Goal: Register for event/course

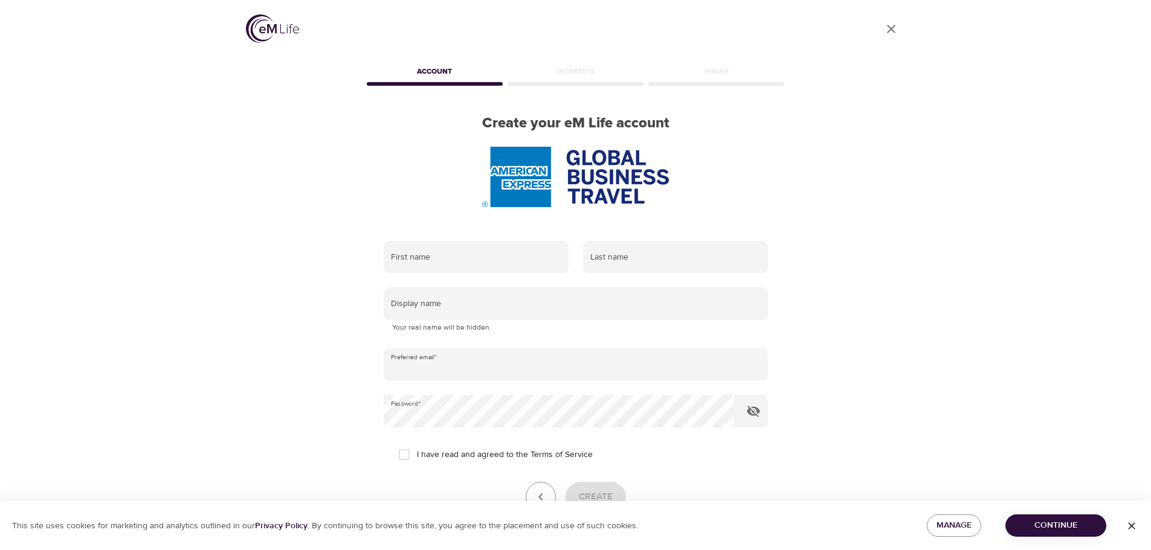
type input "[EMAIL_ADDRESS][PERSON_NAME][DOMAIN_NAME]"
click at [646, 532] on link "Log in" at bounding box center [647, 538] width 25 height 12
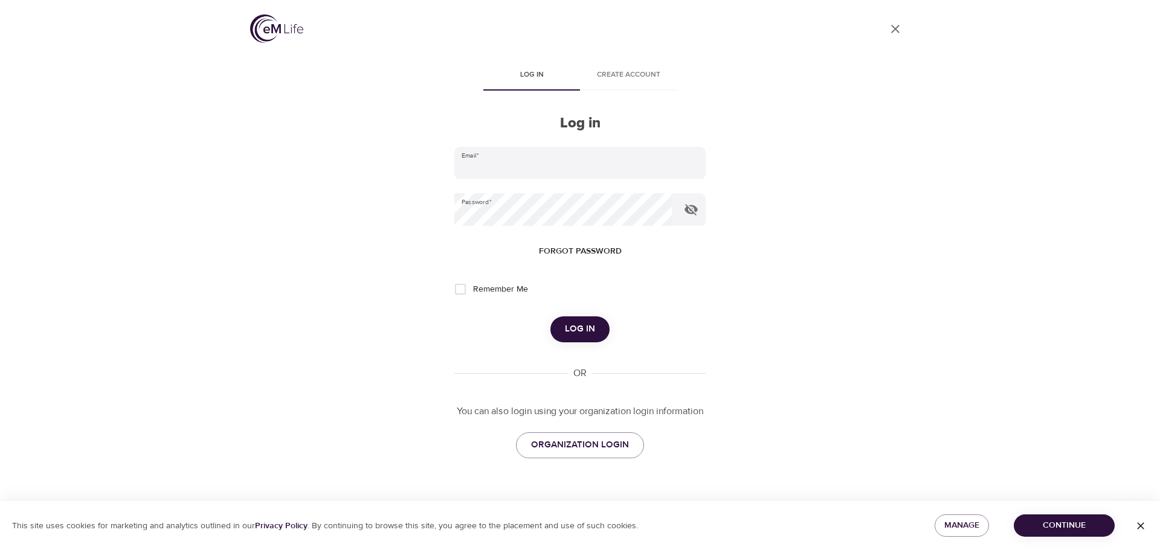
type input "[EMAIL_ADDRESS][PERSON_NAME][DOMAIN_NAME]"
click at [584, 334] on span "Log in" at bounding box center [580, 329] width 30 height 16
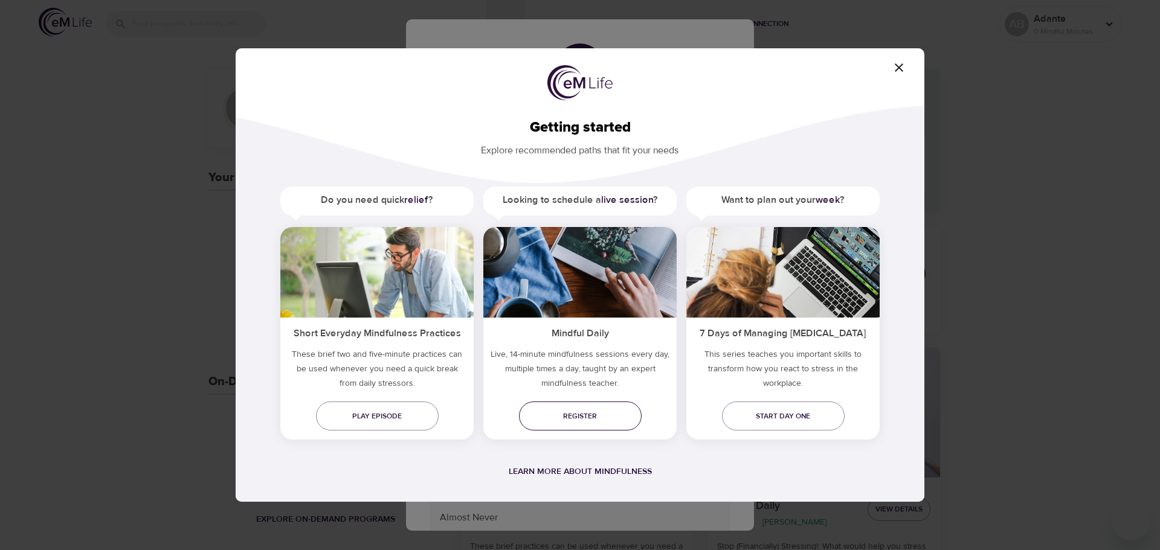
click at [583, 415] on span "Register" at bounding box center [579, 416] width 103 height 13
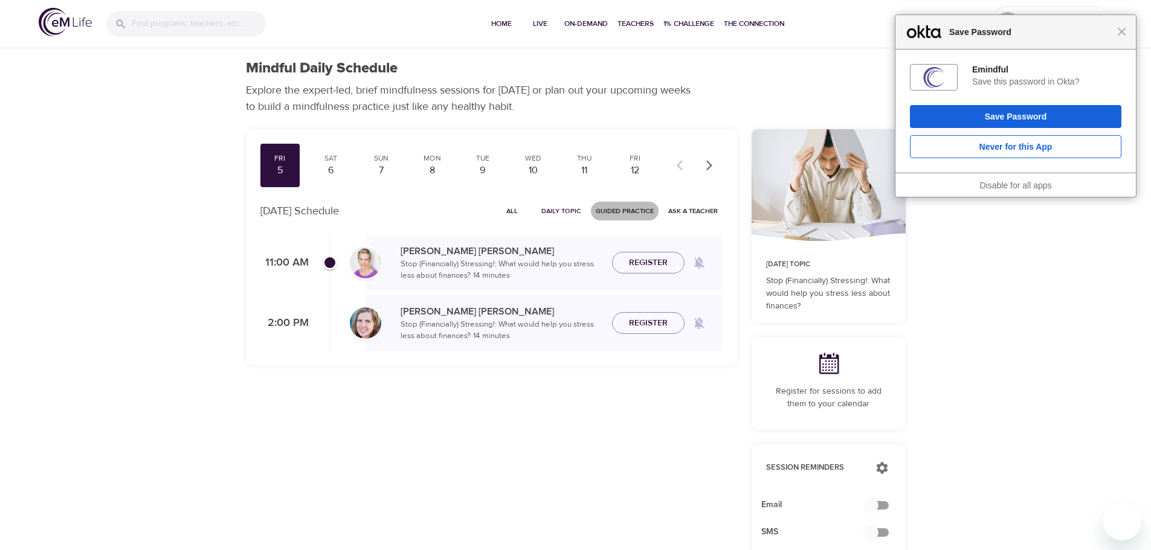
click at [617, 211] on span "Guided Practice" at bounding box center [625, 210] width 58 height 11
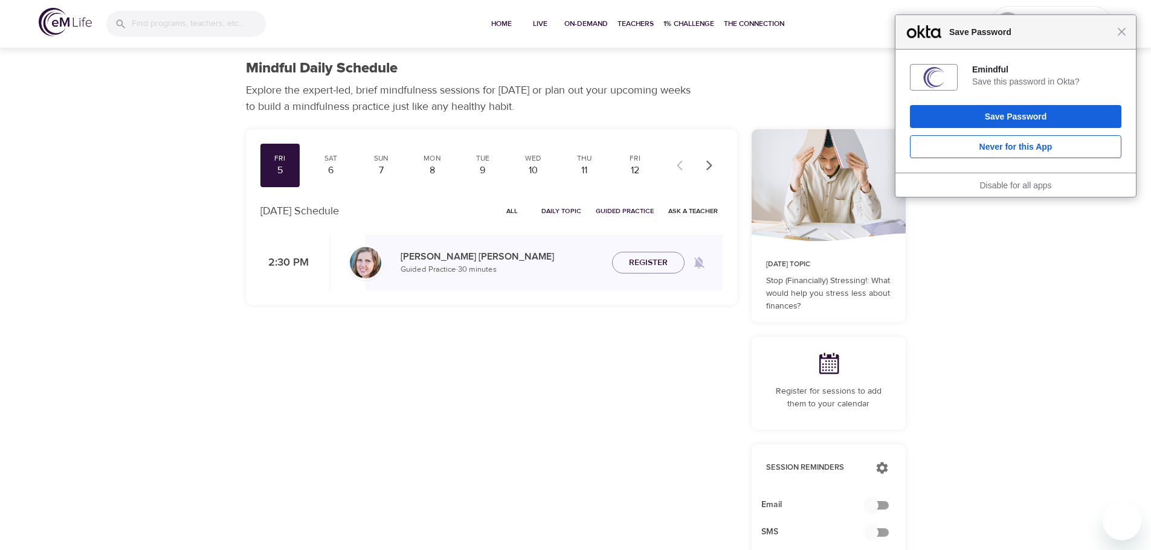
click at [513, 211] on span "All" at bounding box center [512, 210] width 29 height 11
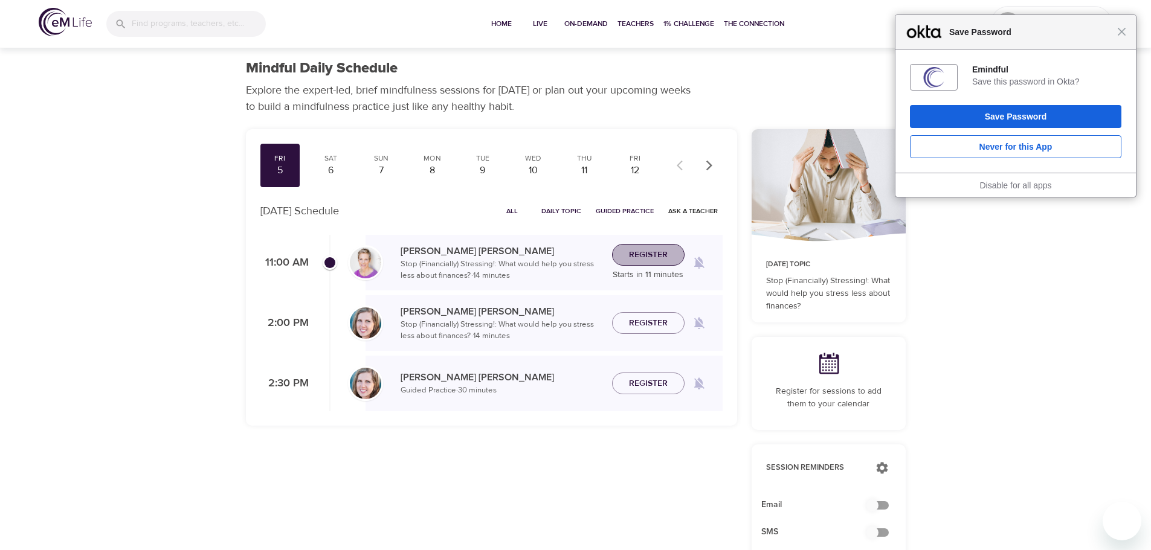
click at [640, 251] on span "Register" at bounding box center [648, 255] width 39 height 15
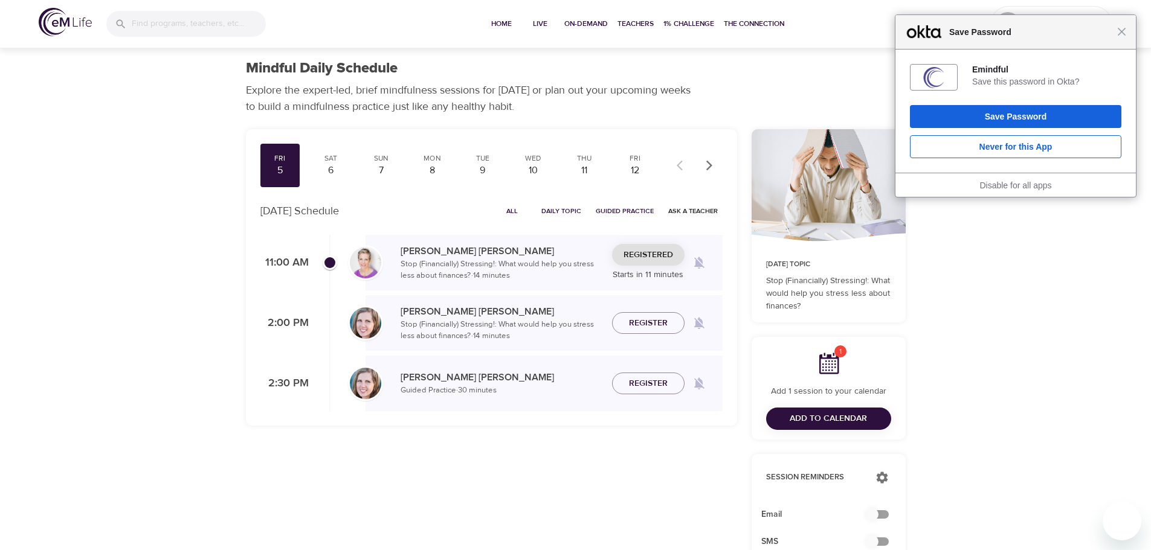
click at [800, 411] on span "Add to Calendar" at bounding box center [827, 418] width 77 height 15
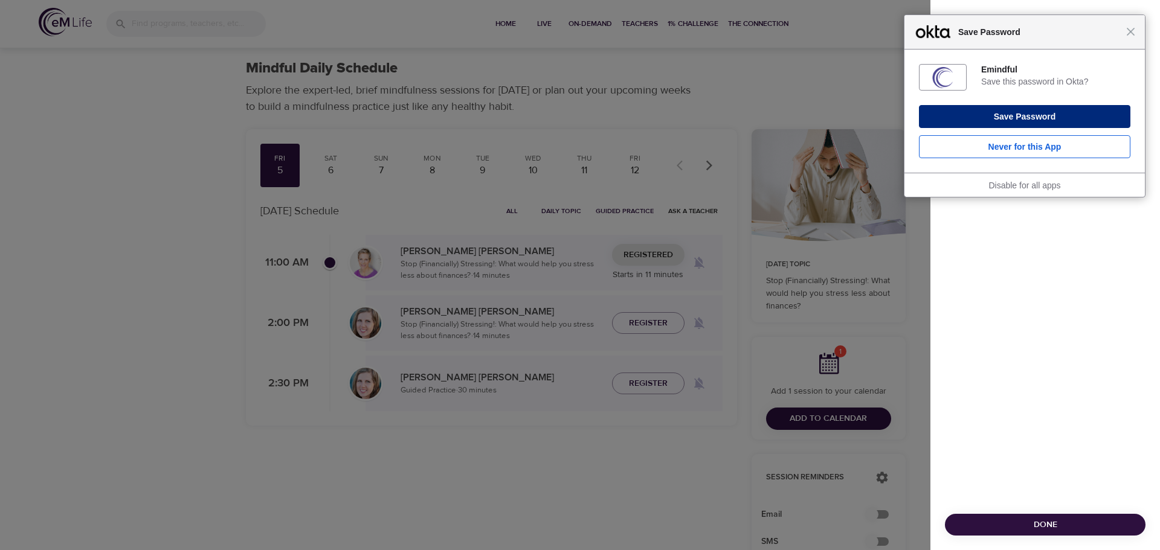
click at [1027, 112] on button "Save Password" at bounding box center [1024, 116] width 211 height 23
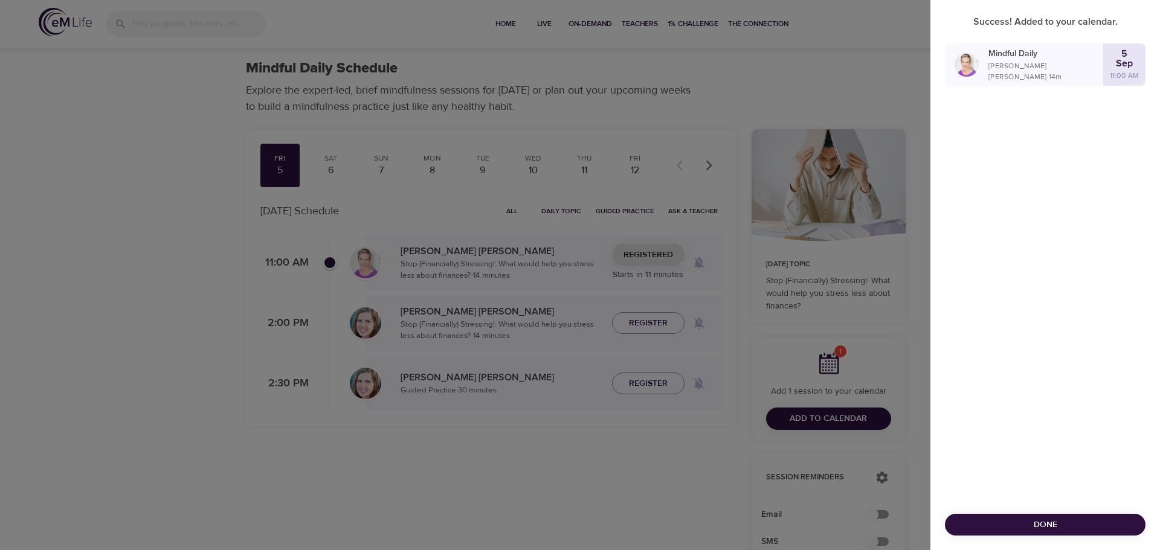
click at [728, 86] on div at bounding box center [580, 275] width 1160 height 550
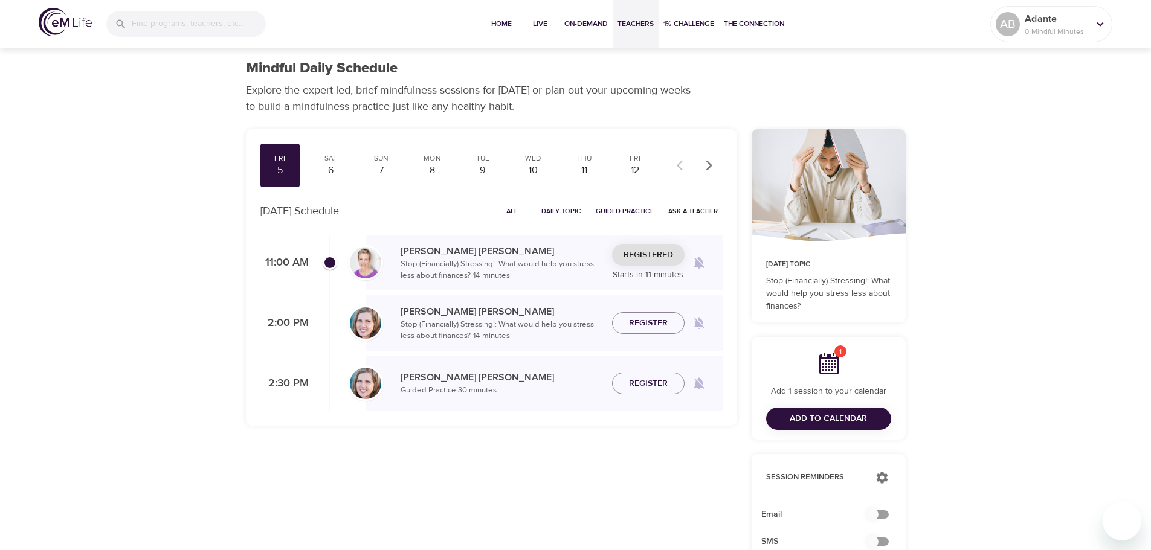
click at [637, 24] on span "Teachers" at bounding box center [635, 24] width 36 height 13
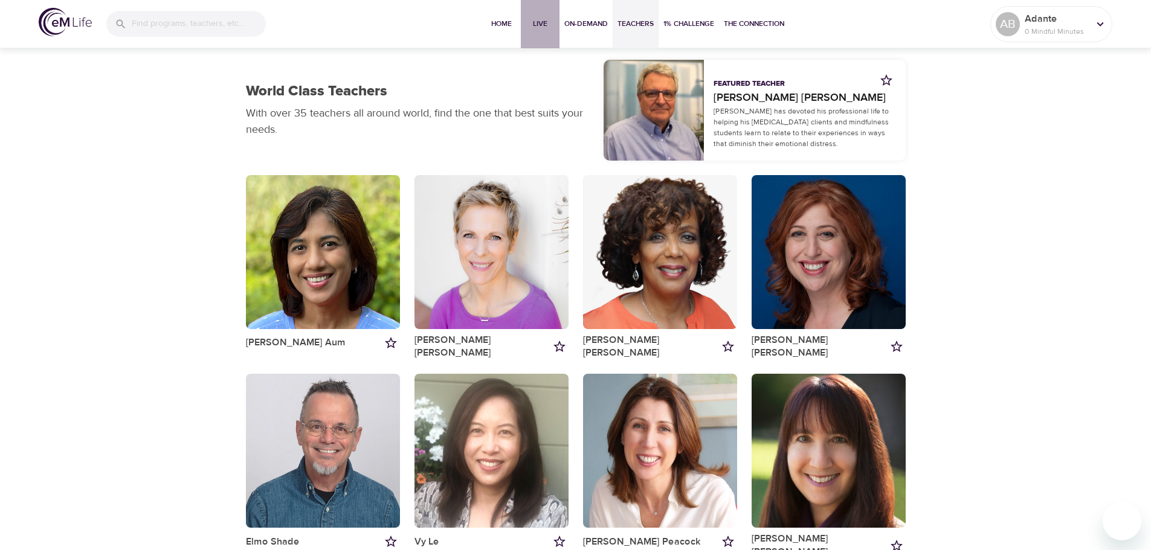
click at [541, 22] on span "Live" at bounding box center [539, 24] width 29 height 13
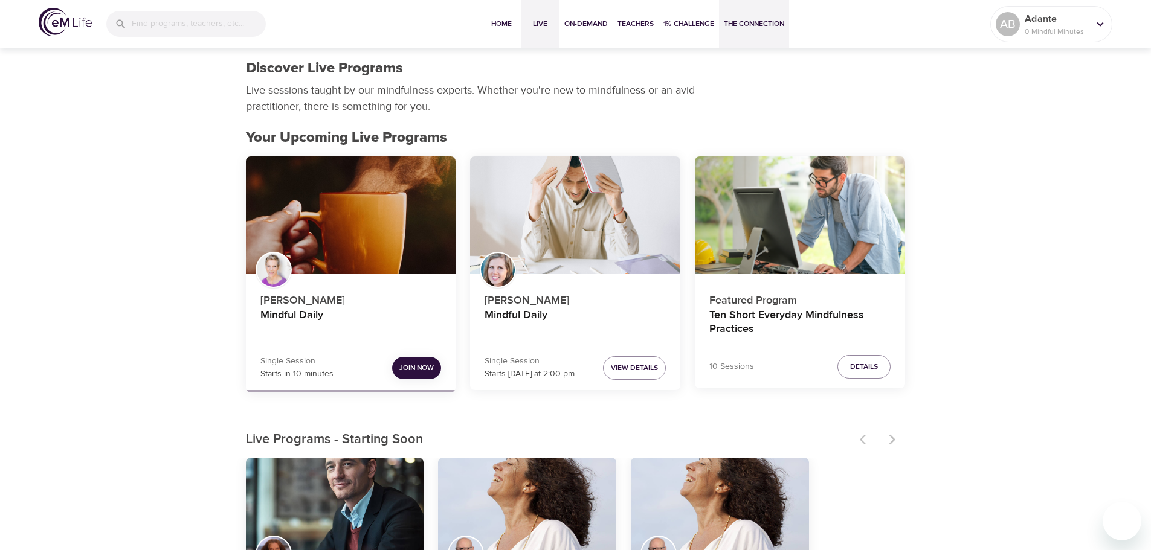
click at [740, 21] on span "The Connection" at bounding box center [754, 24] width 60 height 13
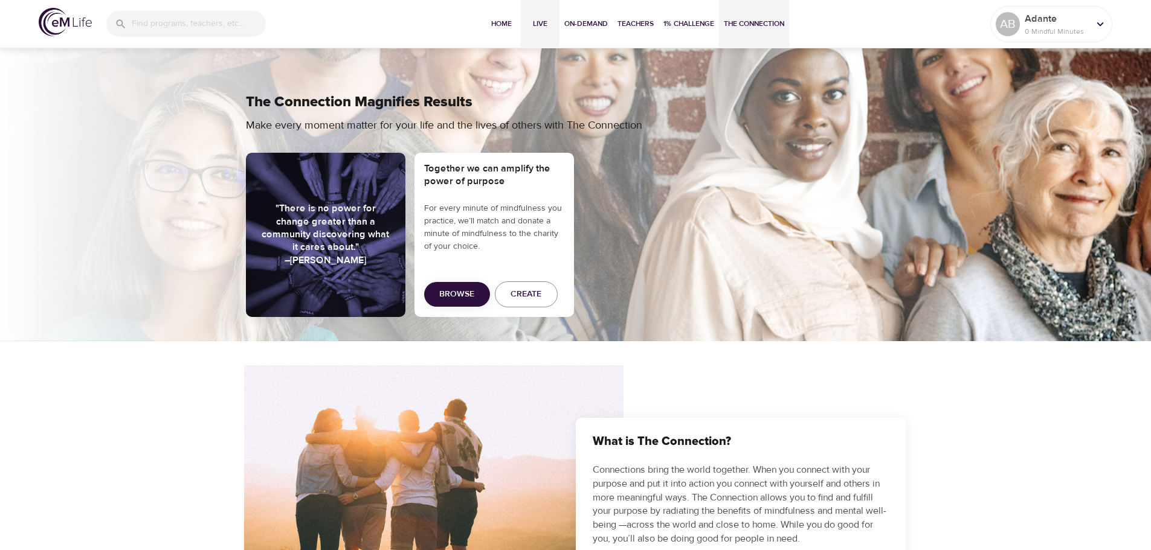
click at [539, 25] on span "Live" at bounding box center [539, 24] width 29 height 13
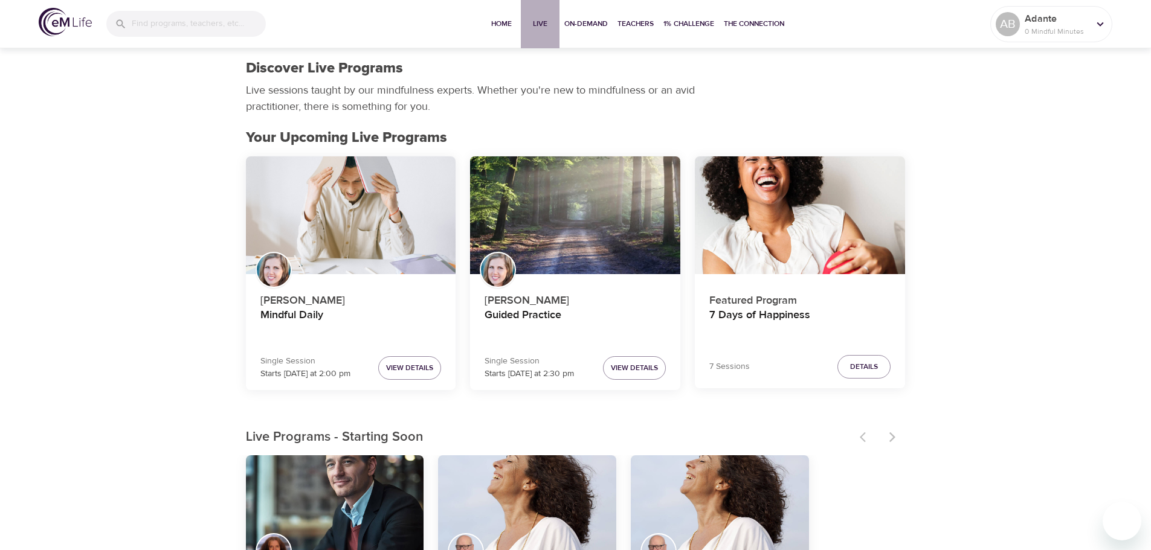
click at [543, 24] on span "Live" at bounding box center [539, 24] width 29 height 13
click at [500, 20] on span "Home" at bounding box center [501, 24] width 29 height 13
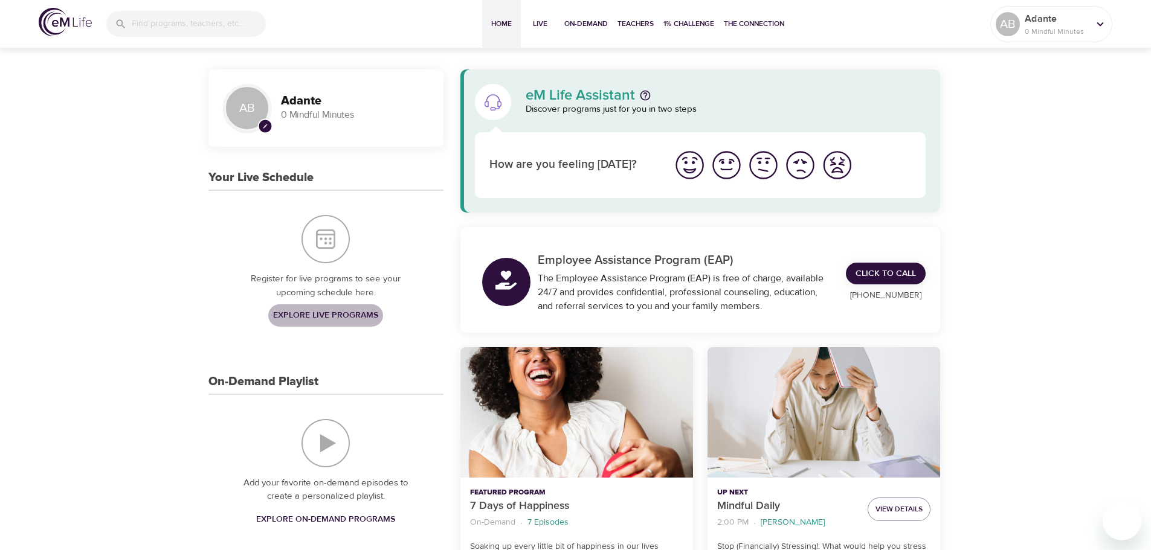
click at [315, 314] on span "Explore Live Programs" at bounding box center [325, 315] width 105 height 15
